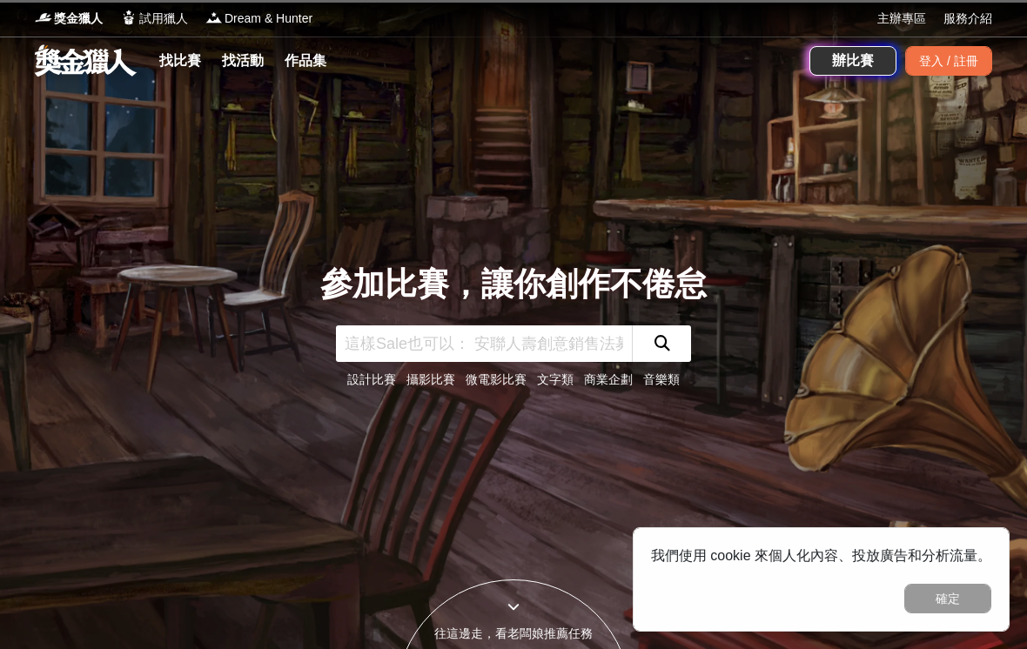
click at [944, 62] on div "登入 / 註冊" at bounding box center [948, 61] width 87 height 30
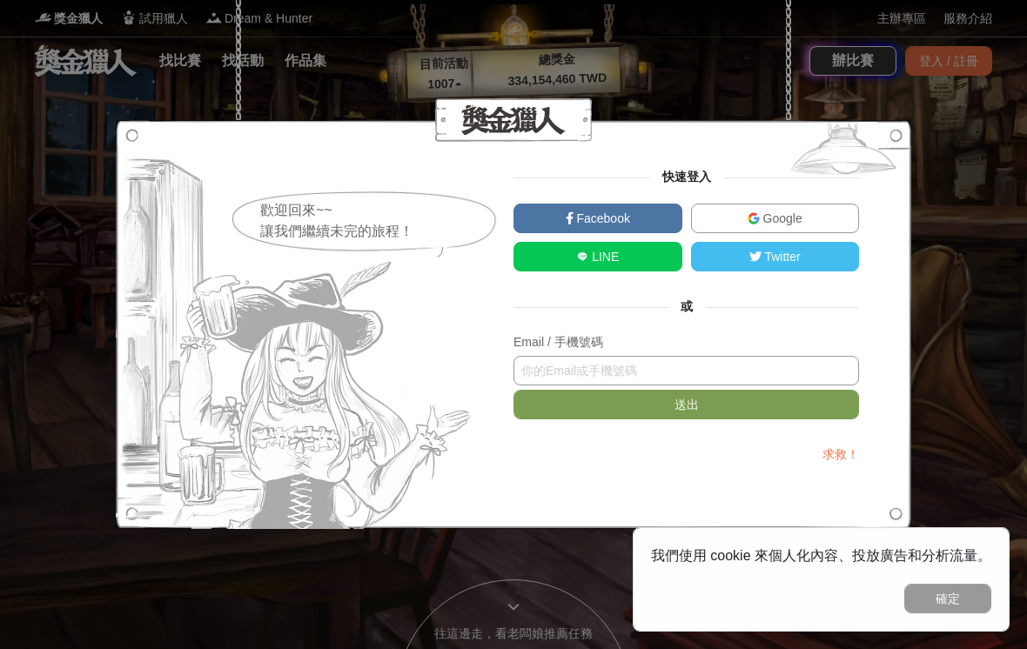
click at [625, 371] on input "text" at bounding box center [685, 371] width 345 height 30
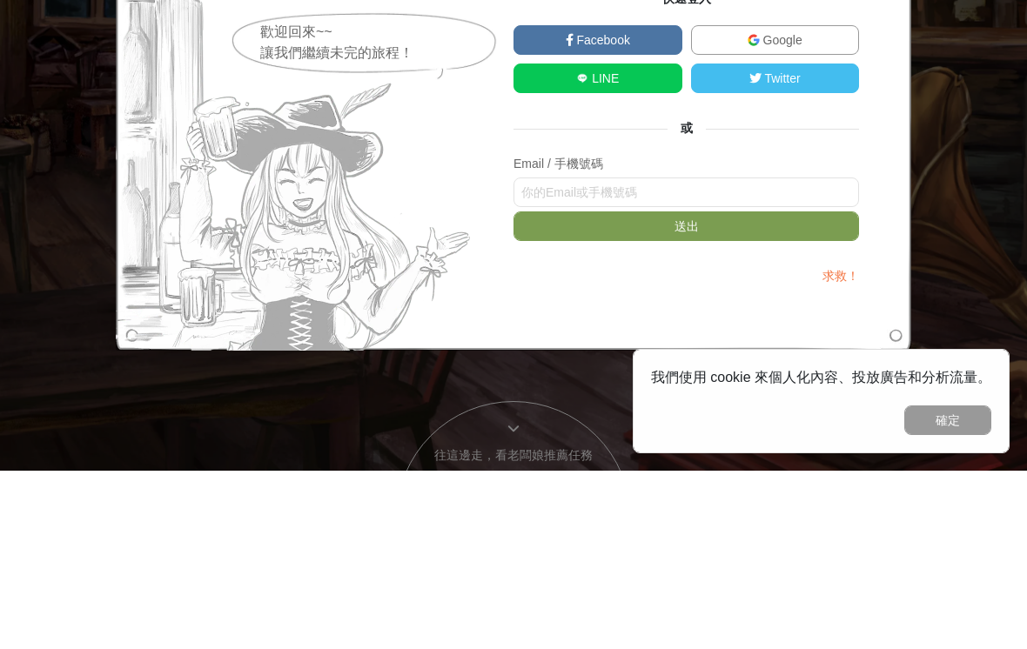
click at [771, 211] on span "Google" at bounding box center [780, 218] width 43 height 14
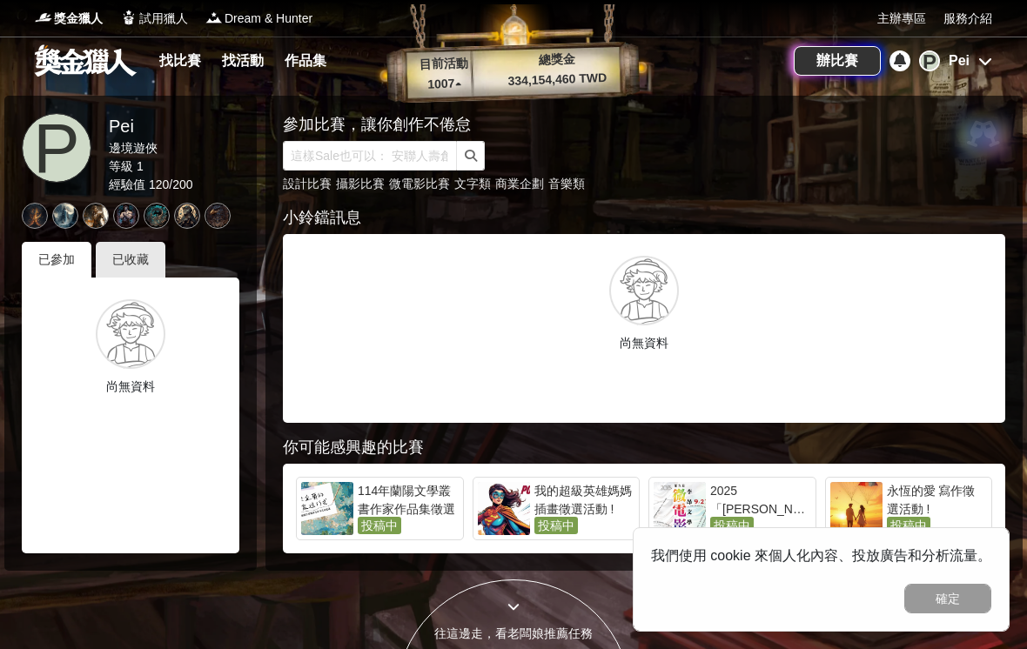
click at [174, 63] on link "找比賽" at bounding box center [180, 61] width 56 height 24
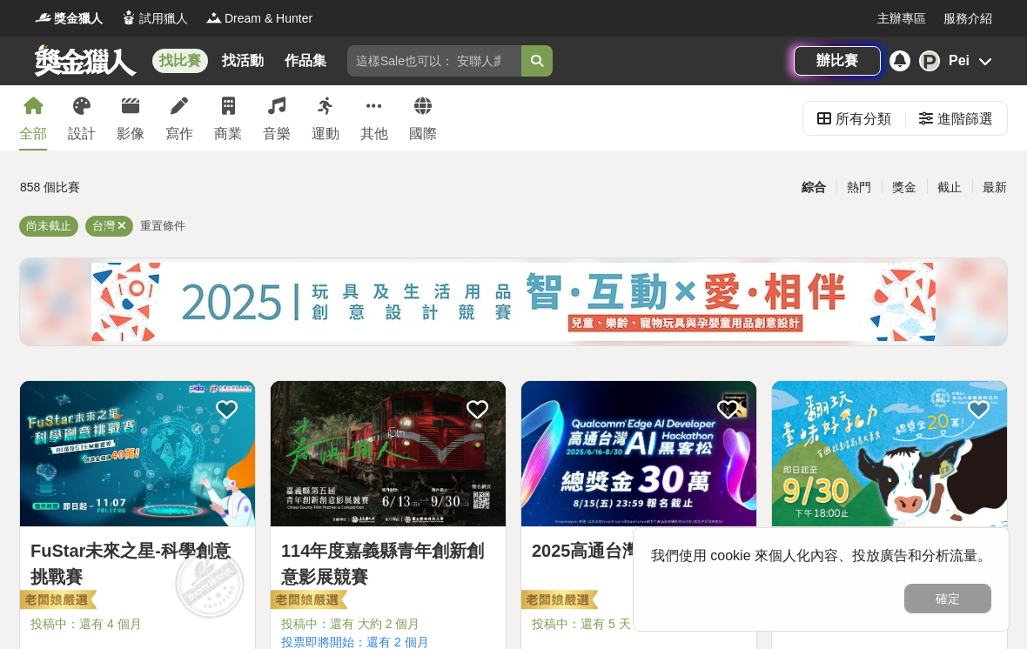
click at [890, 182] on div "獎金" at bounding box center [903, 187] width 45 height 30
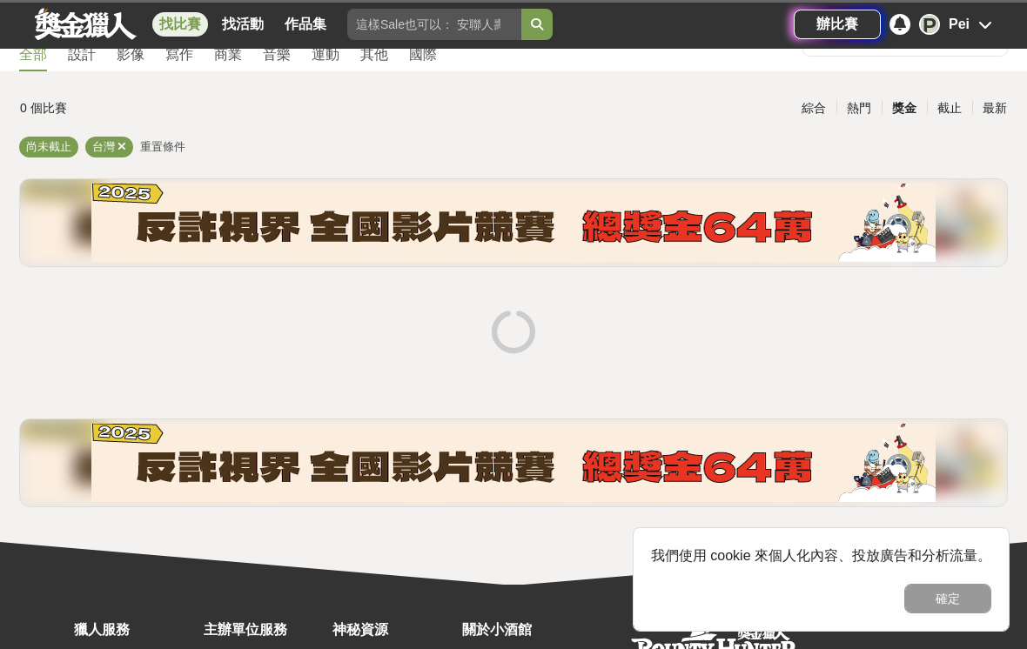
scroll to position [104, 0]
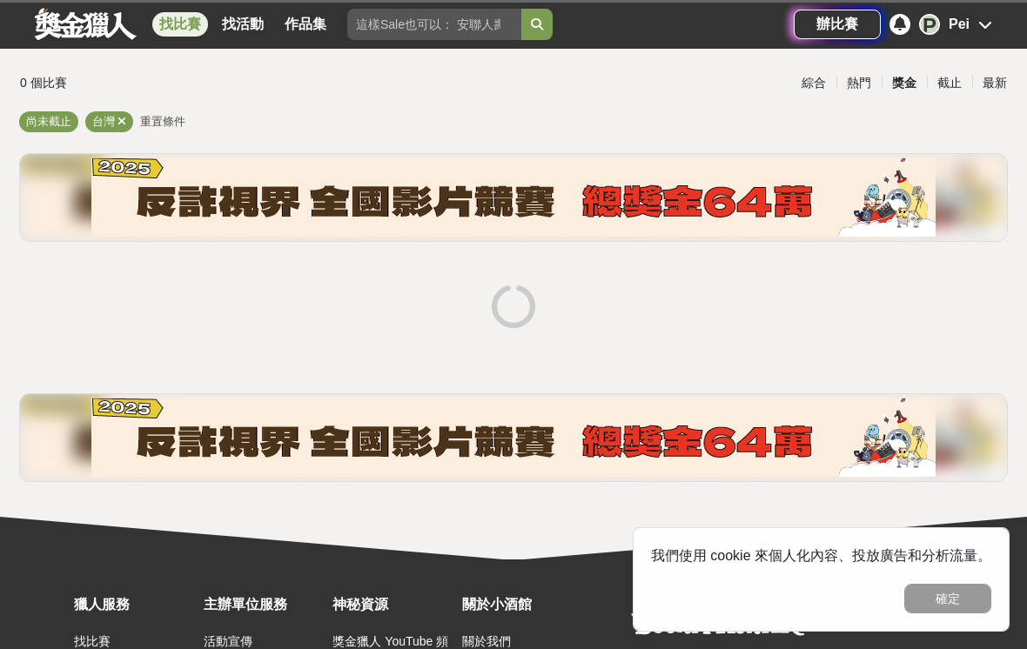
click at [960, 613] on button "確定" at bounding box center [947, 599] width 87 height 30
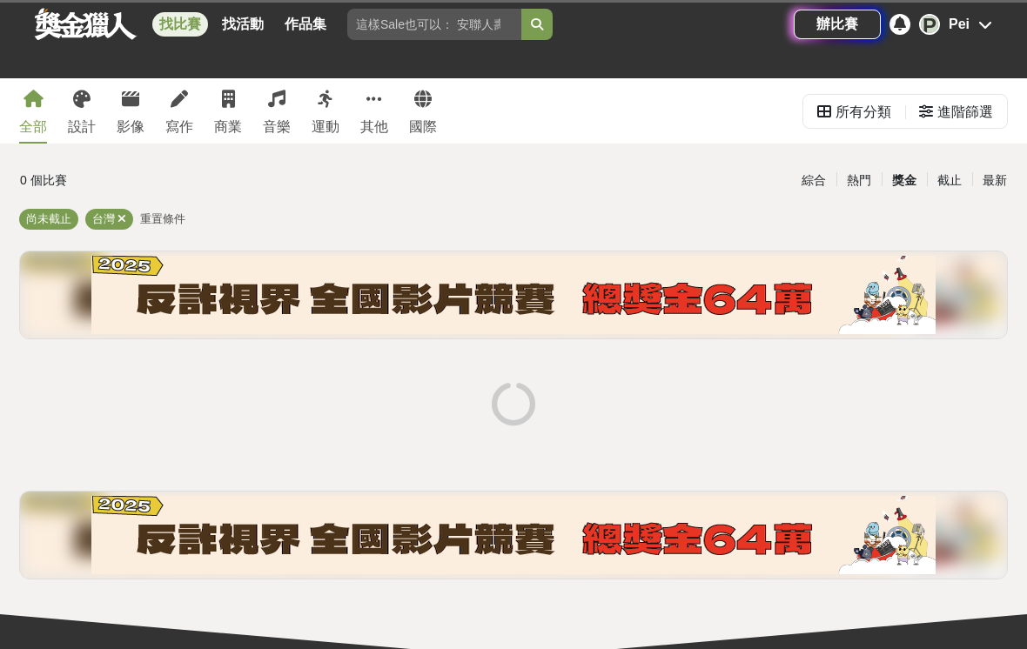
scroll to position [0, 0]
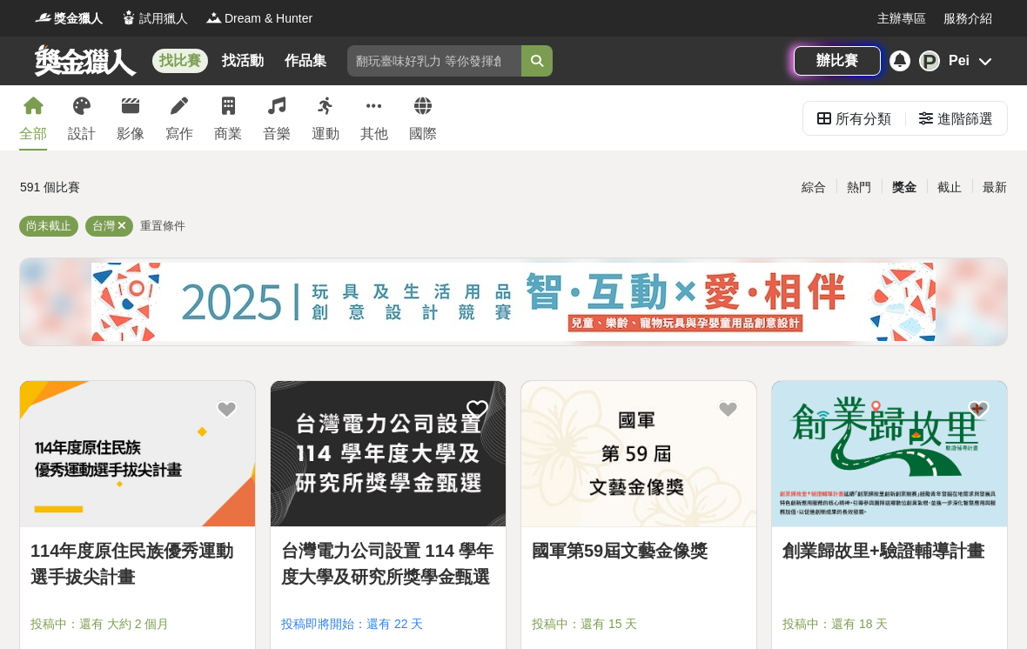
click at [174, 127] on div "寫作" at bounding box center [179, 134] width 28 height 21
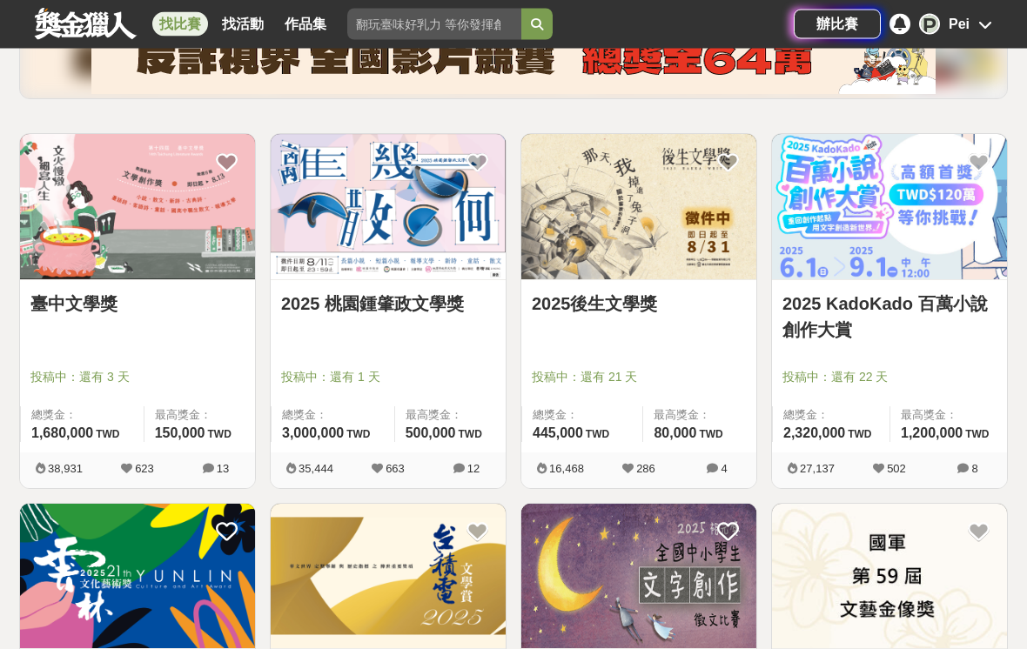
scroll to position [246, 0]
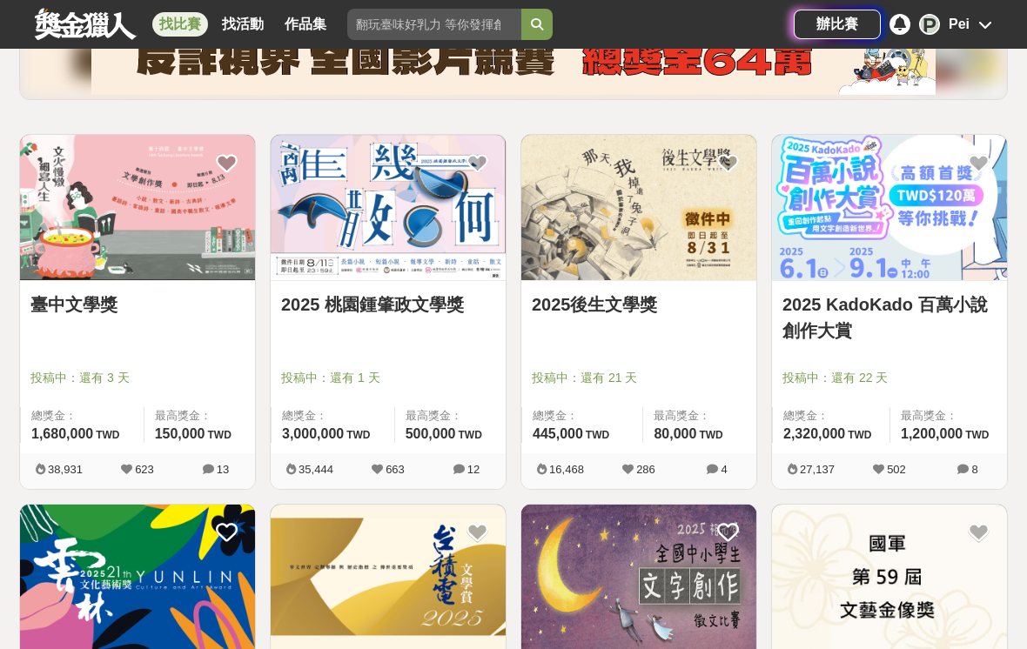
click at [670, 379] on span "投稿中：還有 21 天" at bounding box center [639, 378] width 214 height 18
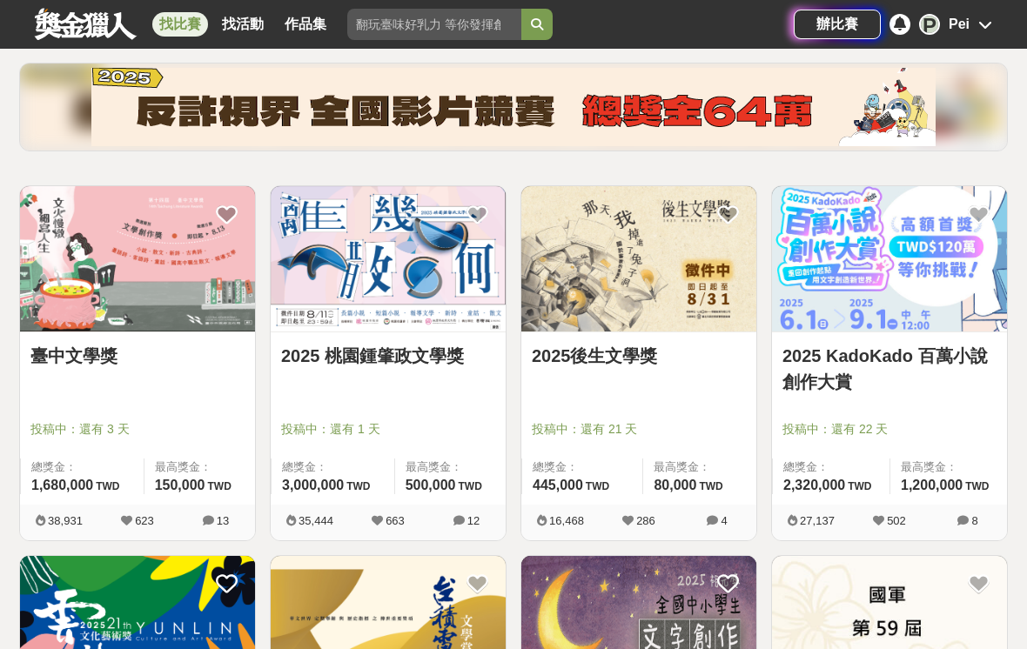
scroll to position [194, 0]
click at [613, 384] on div "2025後生文學獎" at bounding box center [639, 367] width 214 height 46
click at [650, 313] on img at bounding box center [638, 259] width 235 height 145
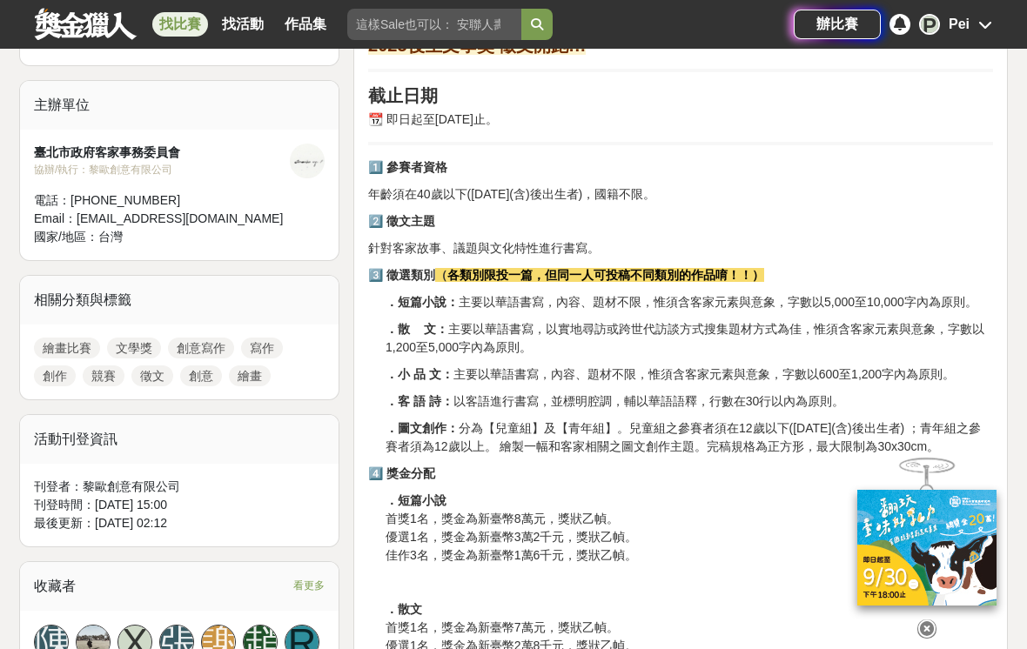
scroll to position [576, 0]
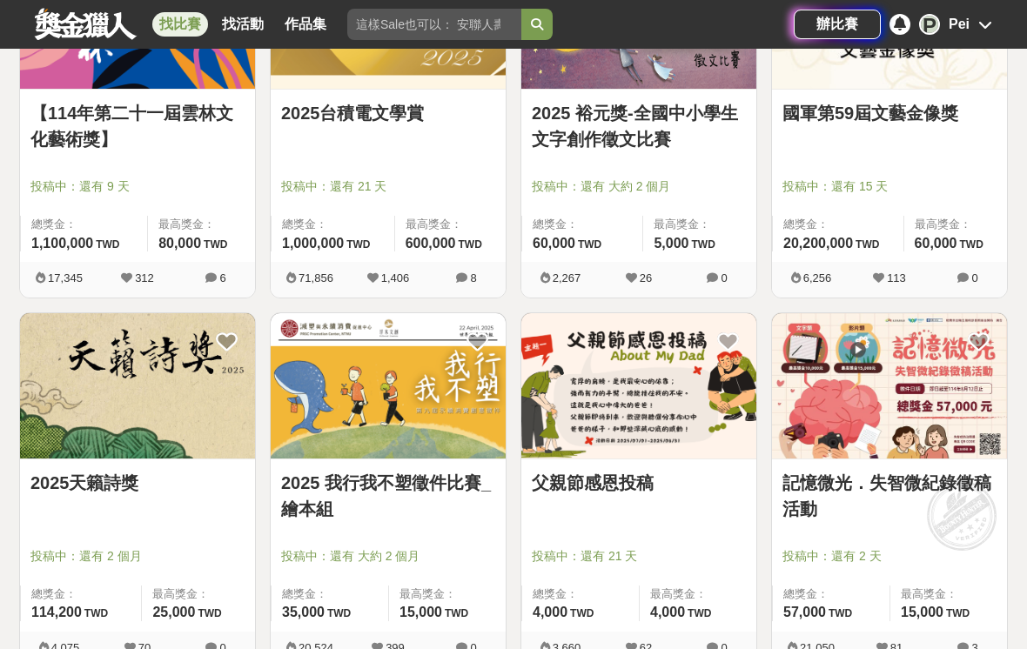
scroll to position [808, 0]
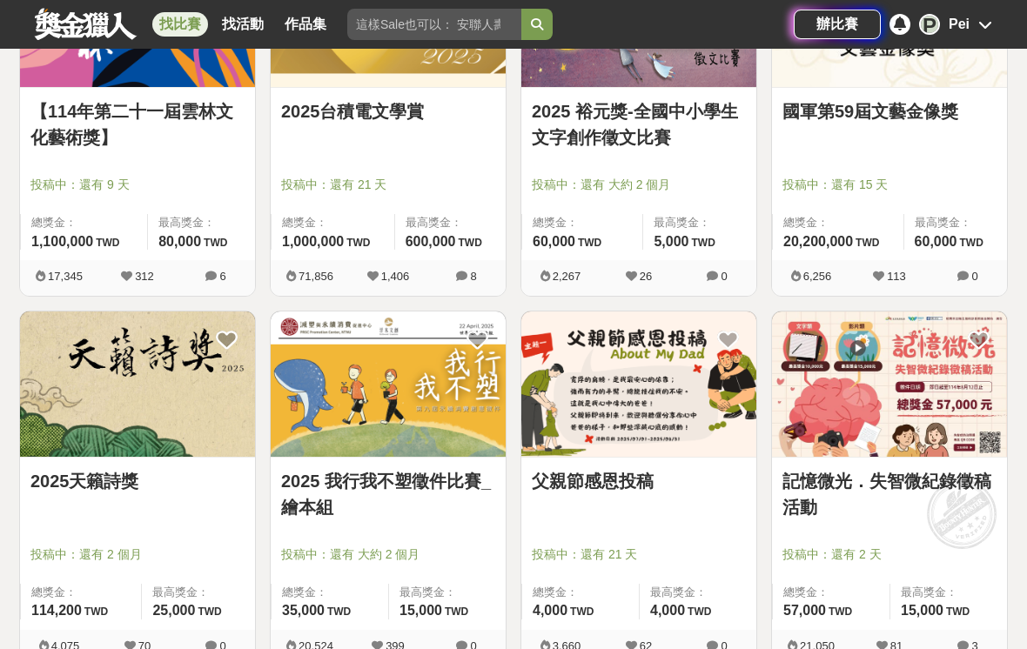
click at [137, 470] on link "2025天籟詩獎" at bounding box center [137, 481] width 214 height 26
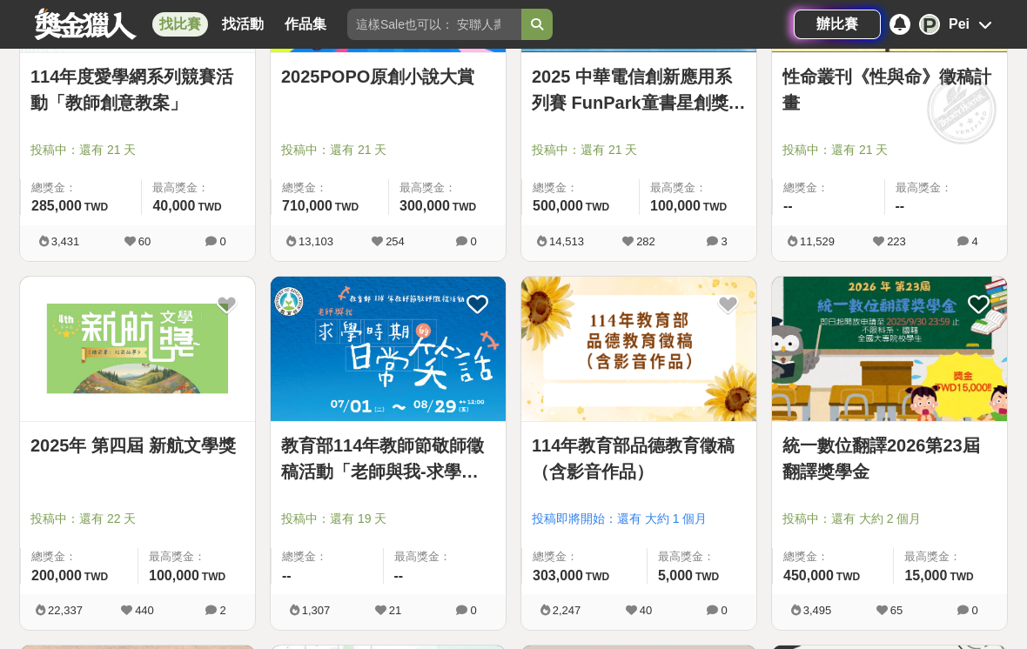
scroll to position [1582, 0]
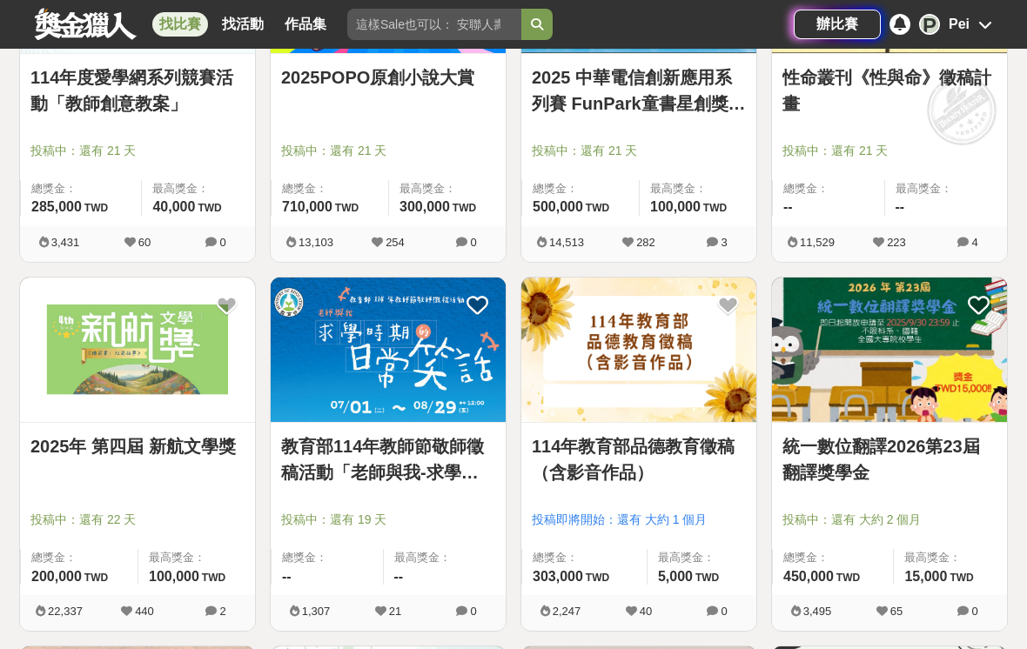
click at [851, 448] on link "統一數位翻譯2026第23屆翻譯獎學金" at bounding box center [889, 459] width 214 height 52
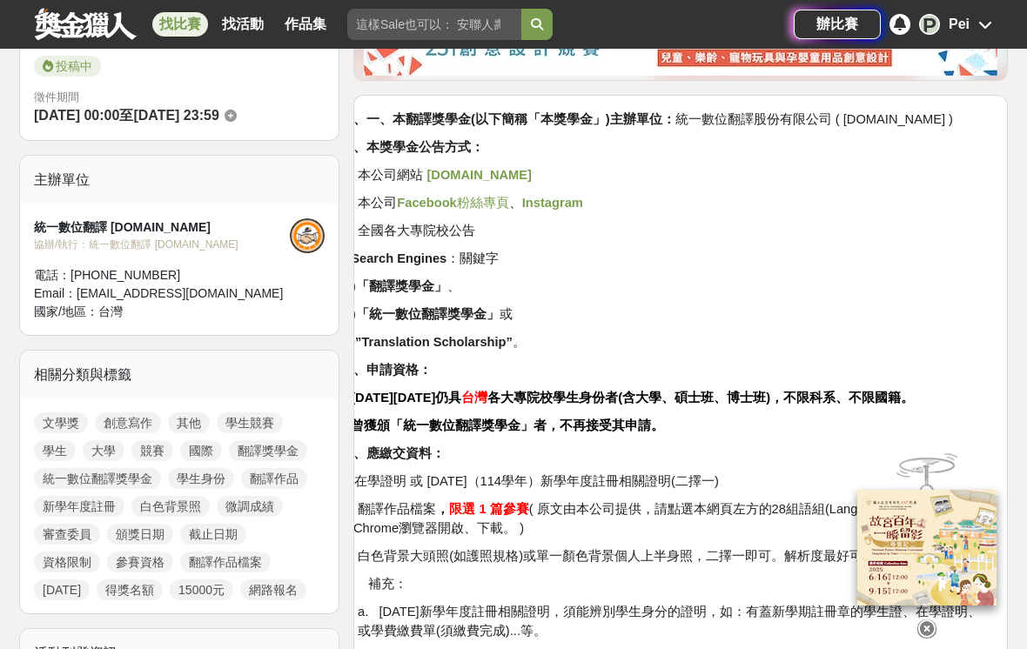
scroll to position [493, 0]
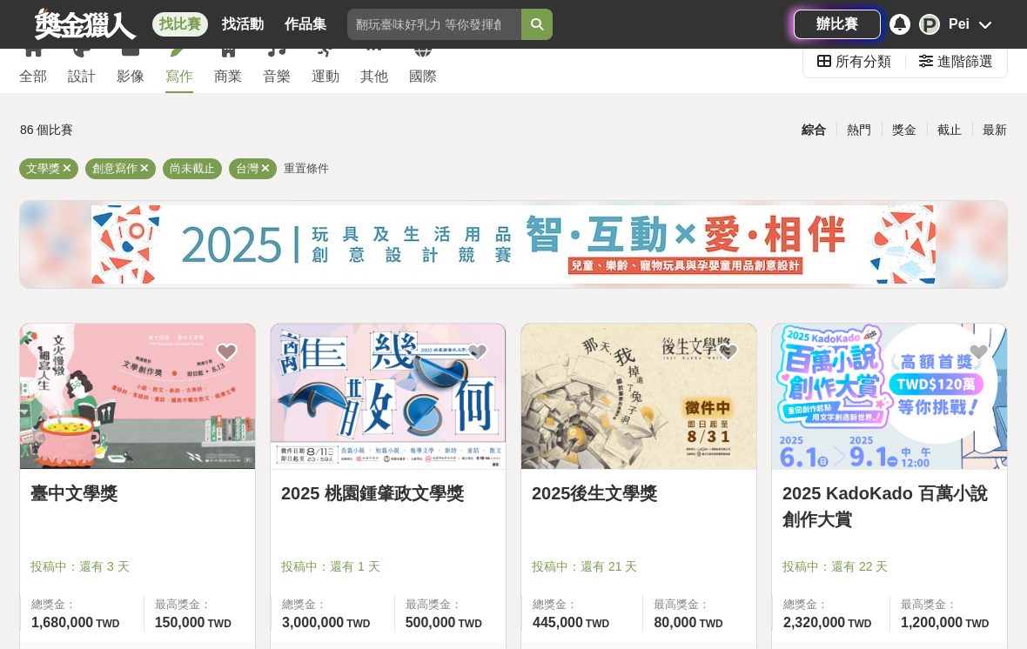
scroll to position [57, 0]
click at [879, 503] on link "2025 KadoKado 百萬小說創作大賞" at bounding box center [889, 507] width 214 height 52
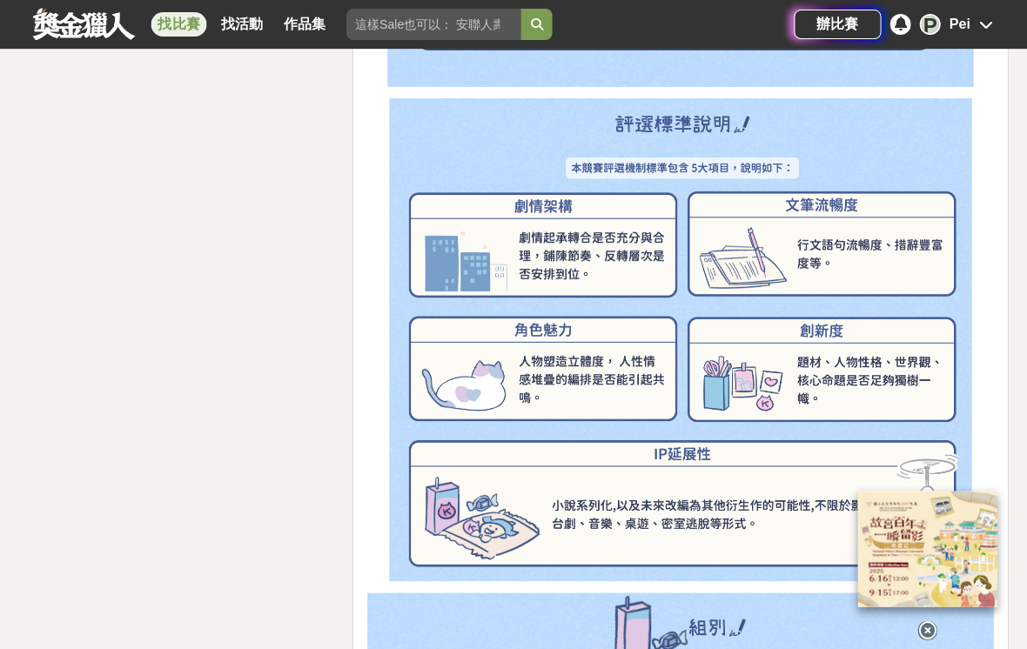
scroll to position [3628, 0]
